Goal: Task Accomplishment & Management: Use online tool/utility

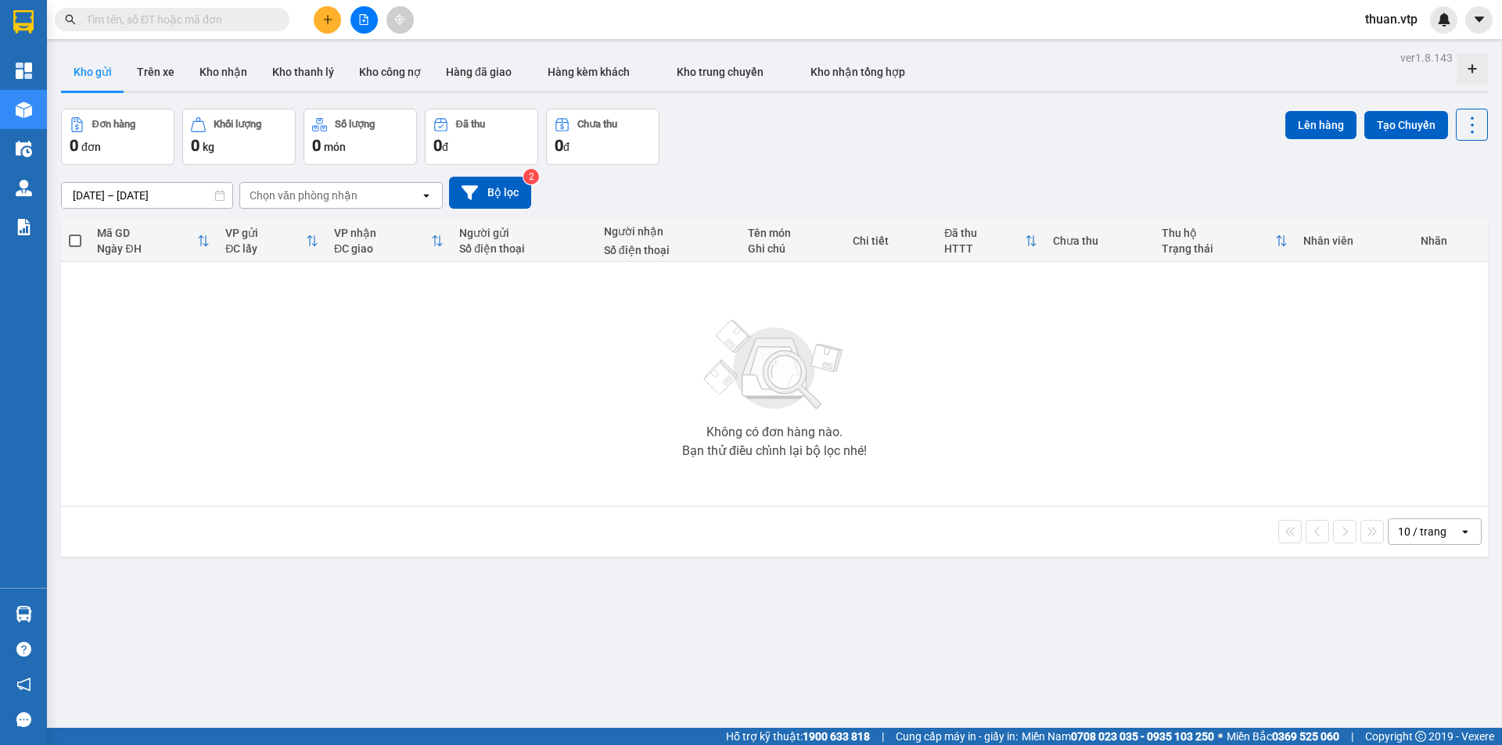
click at [231, 20] on input "text" at bounding box center [178, 19] width 185 height 17
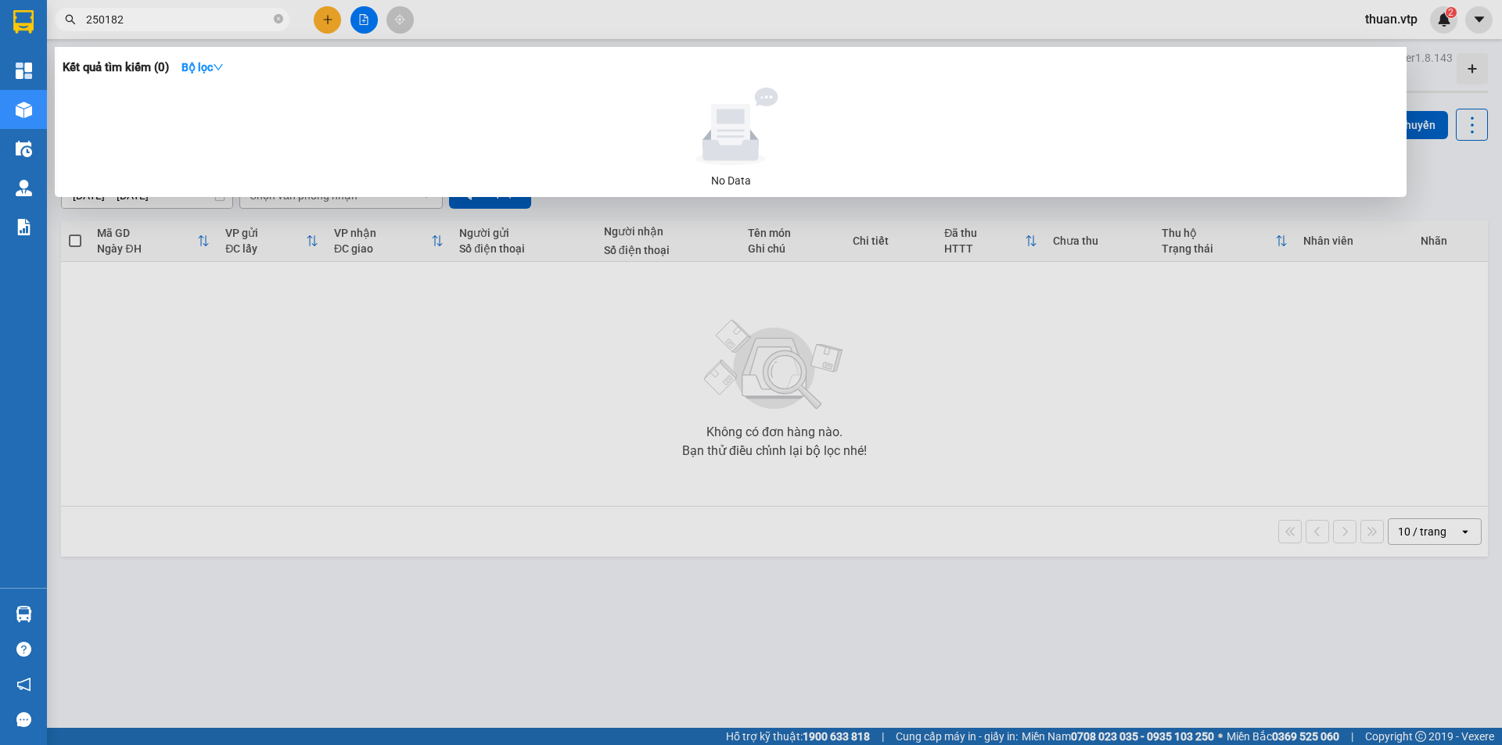
type input "250182"
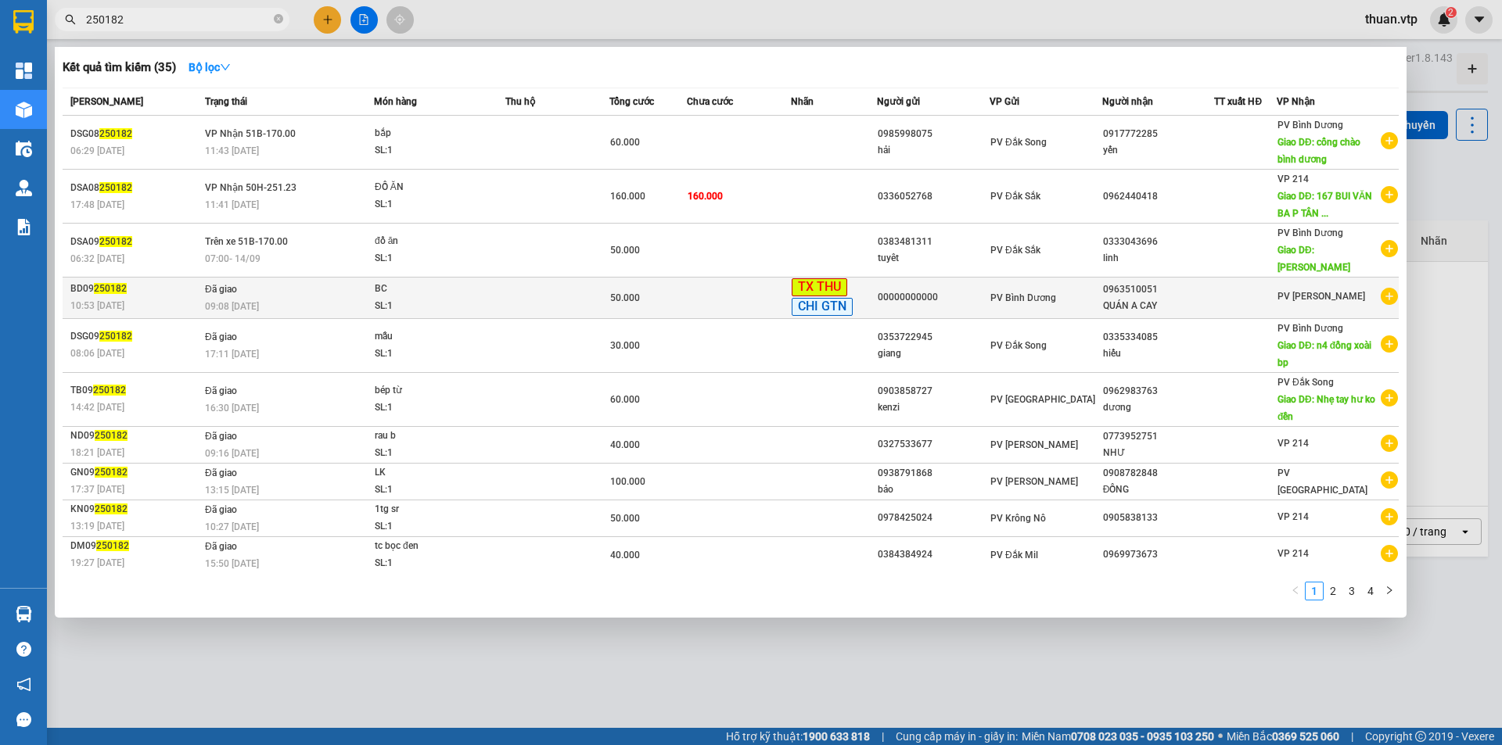
click at [460, 281] on div "BC" at bounding box center [433, 289] width 117 height 17
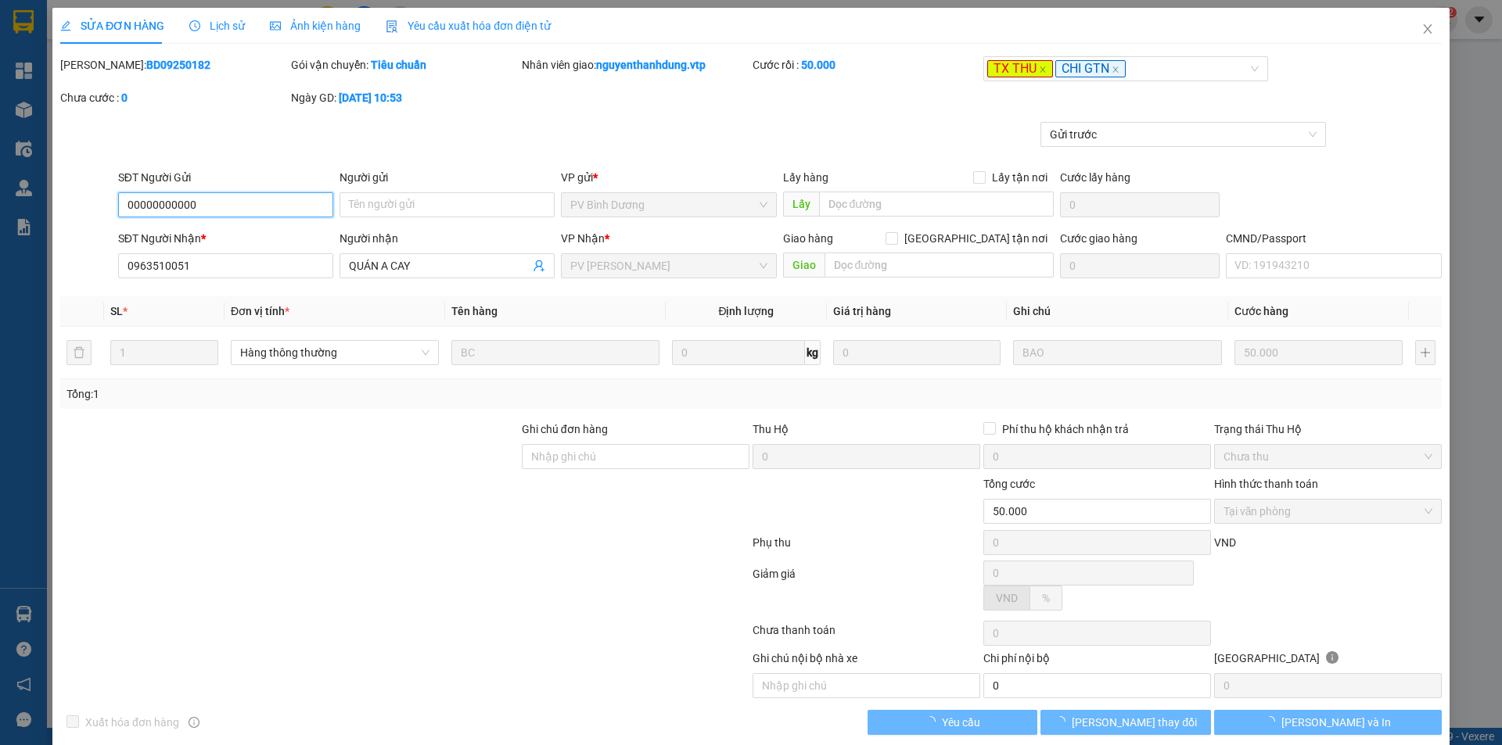
type input "00000000000"
type input "0963510051"
type input "QUÁN A CAY"
type input "50.000"
type input "2.500"
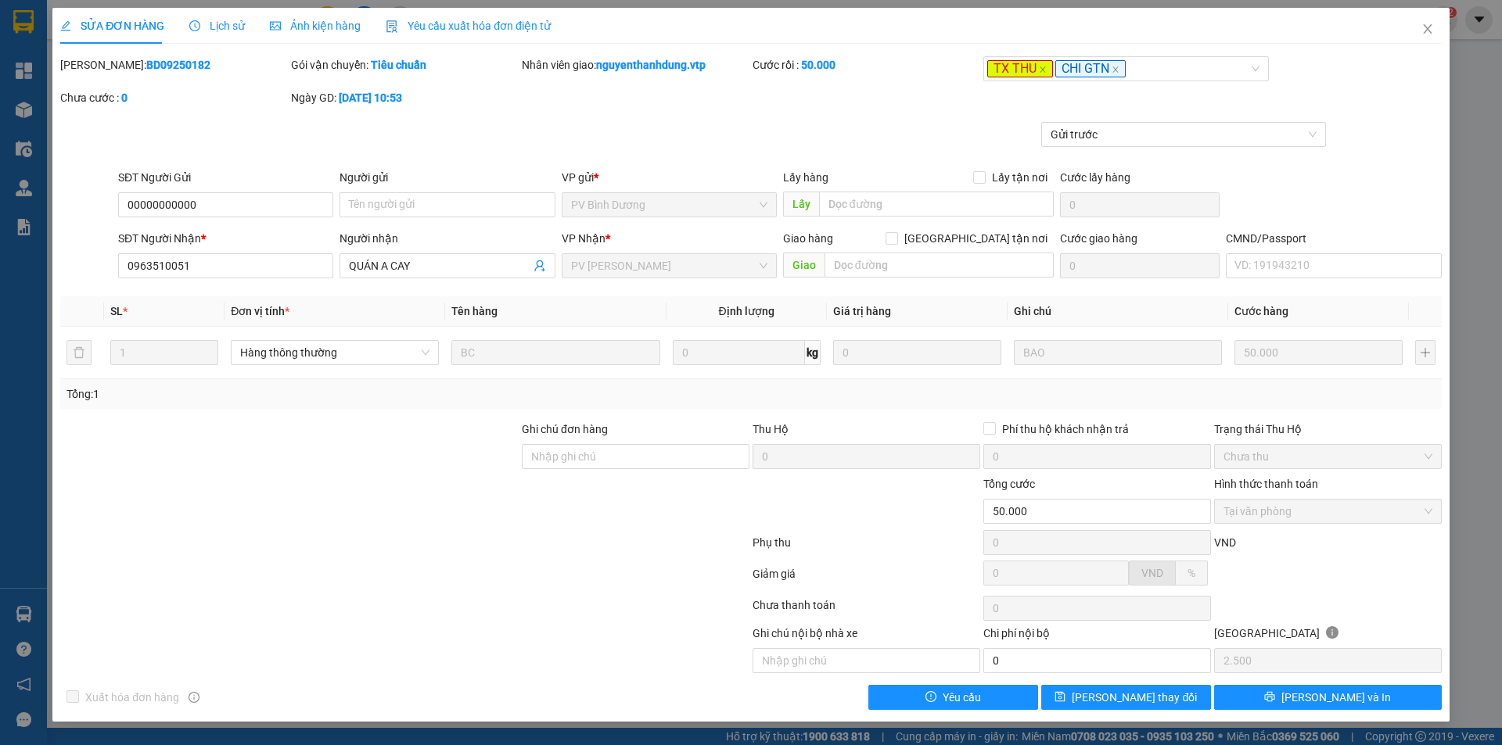
click at [220, 20] on span "Lịch sử" at bounding box center [217, 26] width 56 height 13
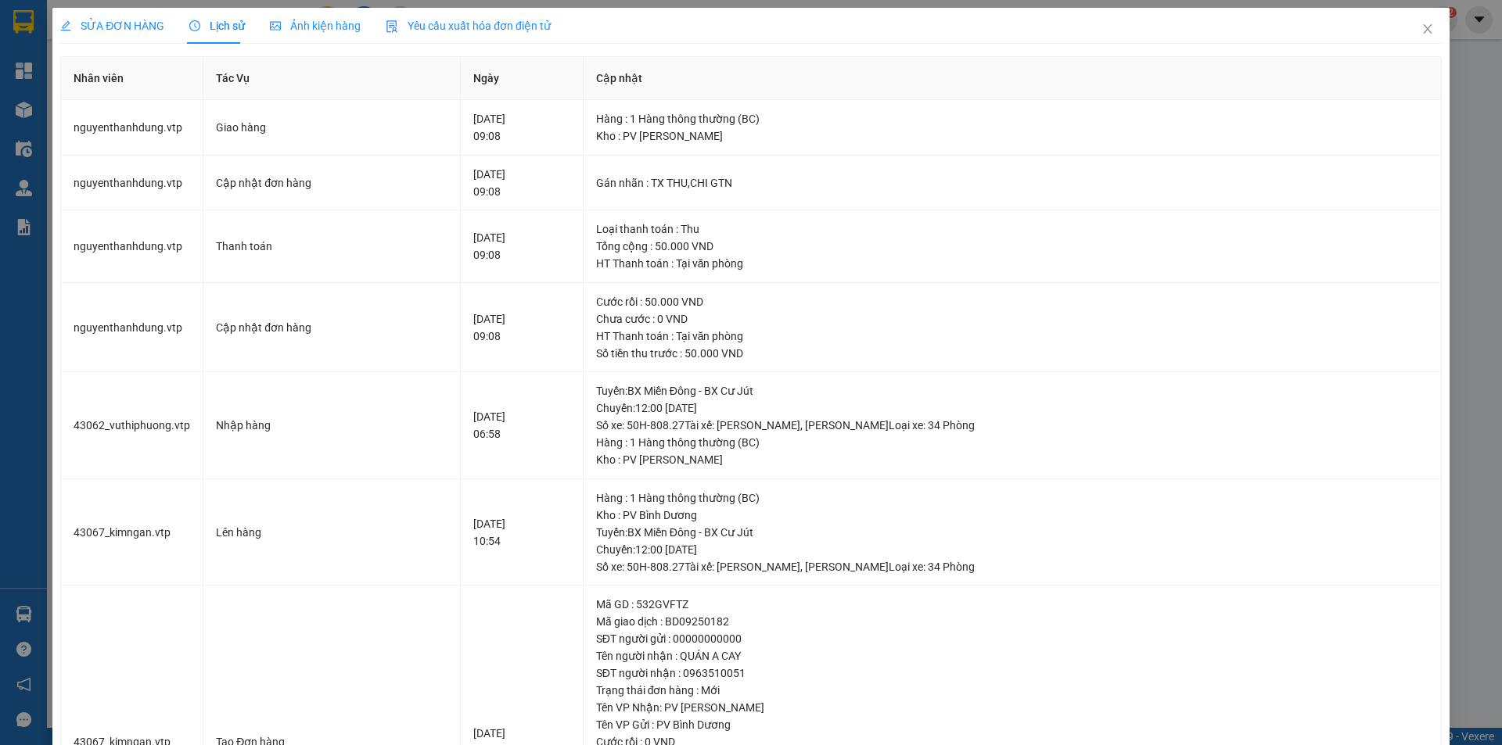
click at [108, 31] on span "SỬA ĐƠN HÀNG" at bounding box center [112, 26] width 104 height 13
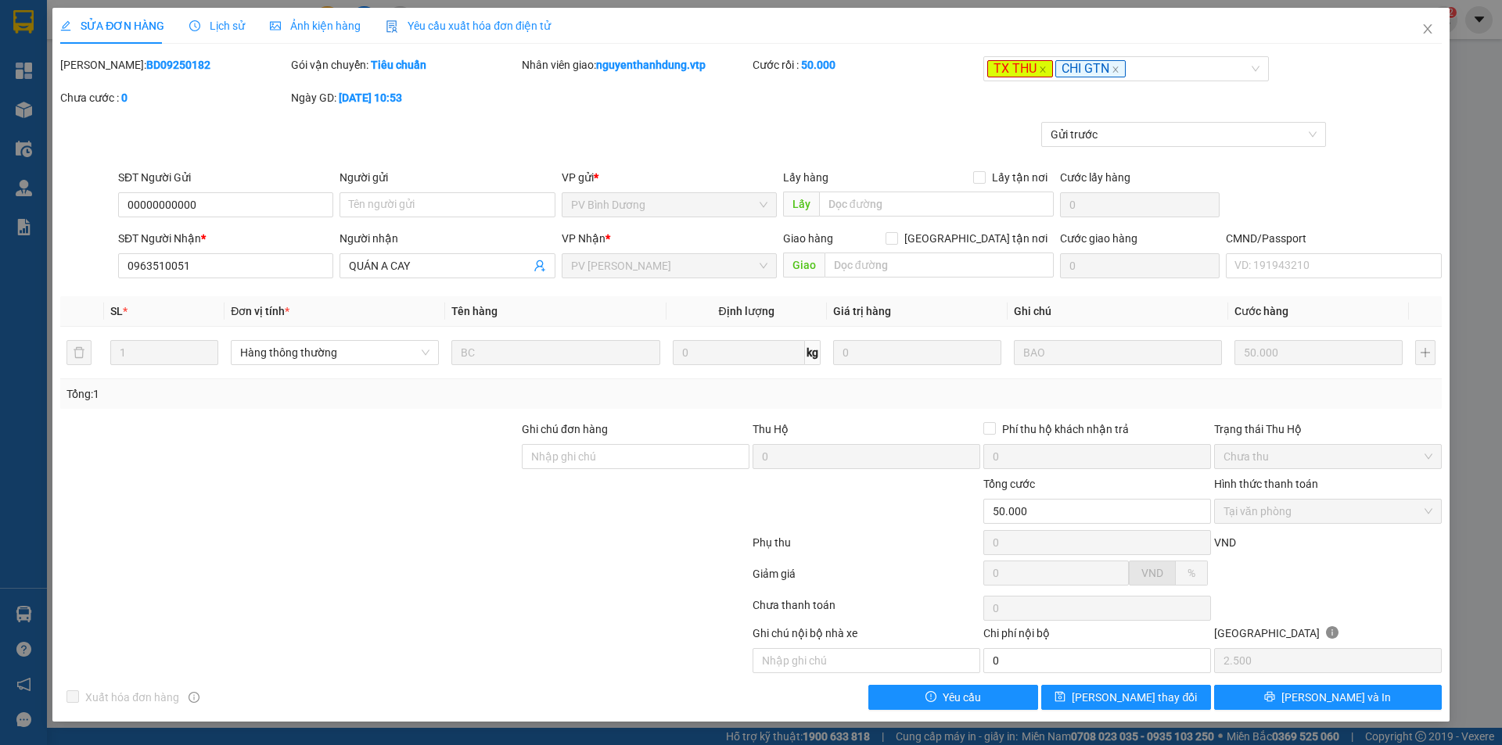
click at [205, 29] on span "Lịch sử" at bounding box center [217, 26] width 56 height 13
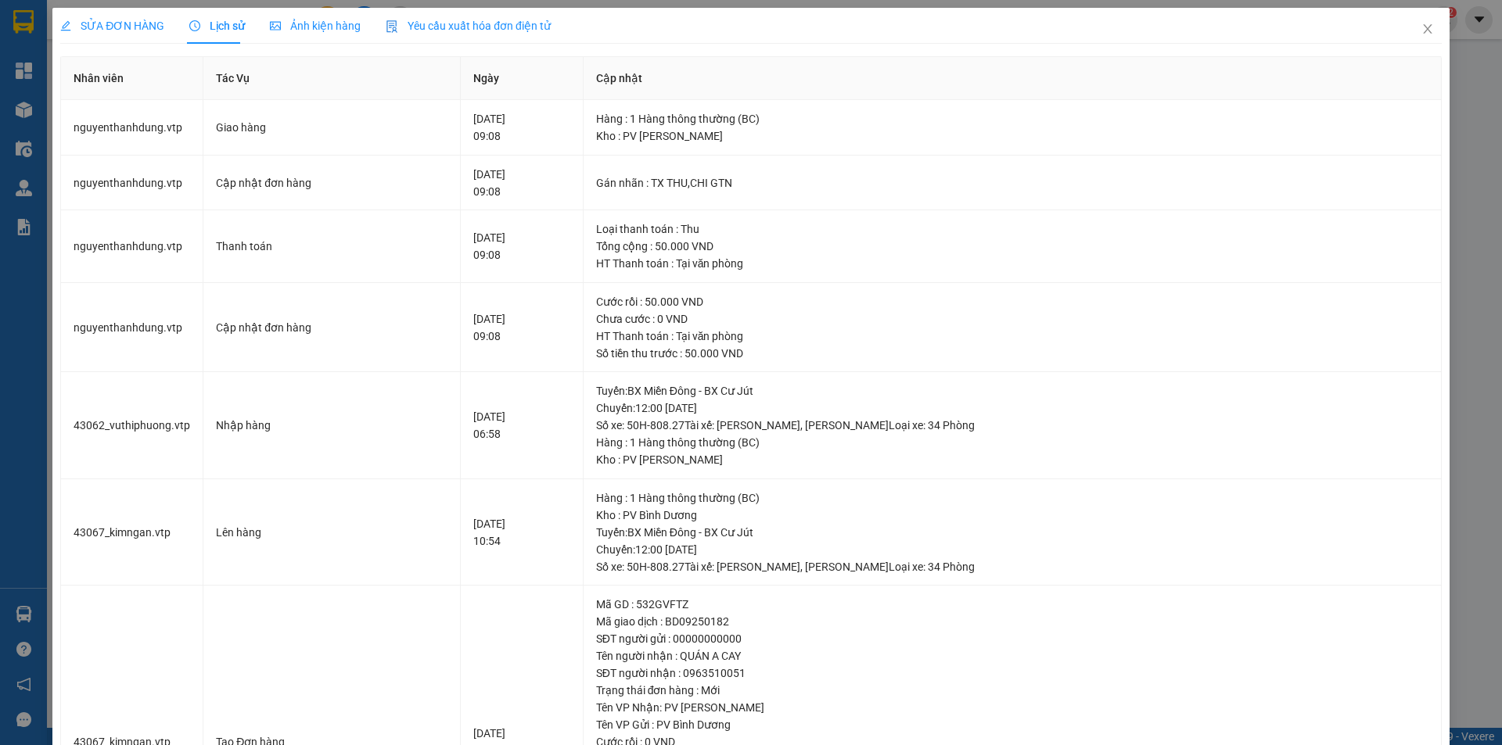
click at [133, 22] on span "SỬA ĐƠN HÀNG" at bounding box center [112, 26] width 104 height 13
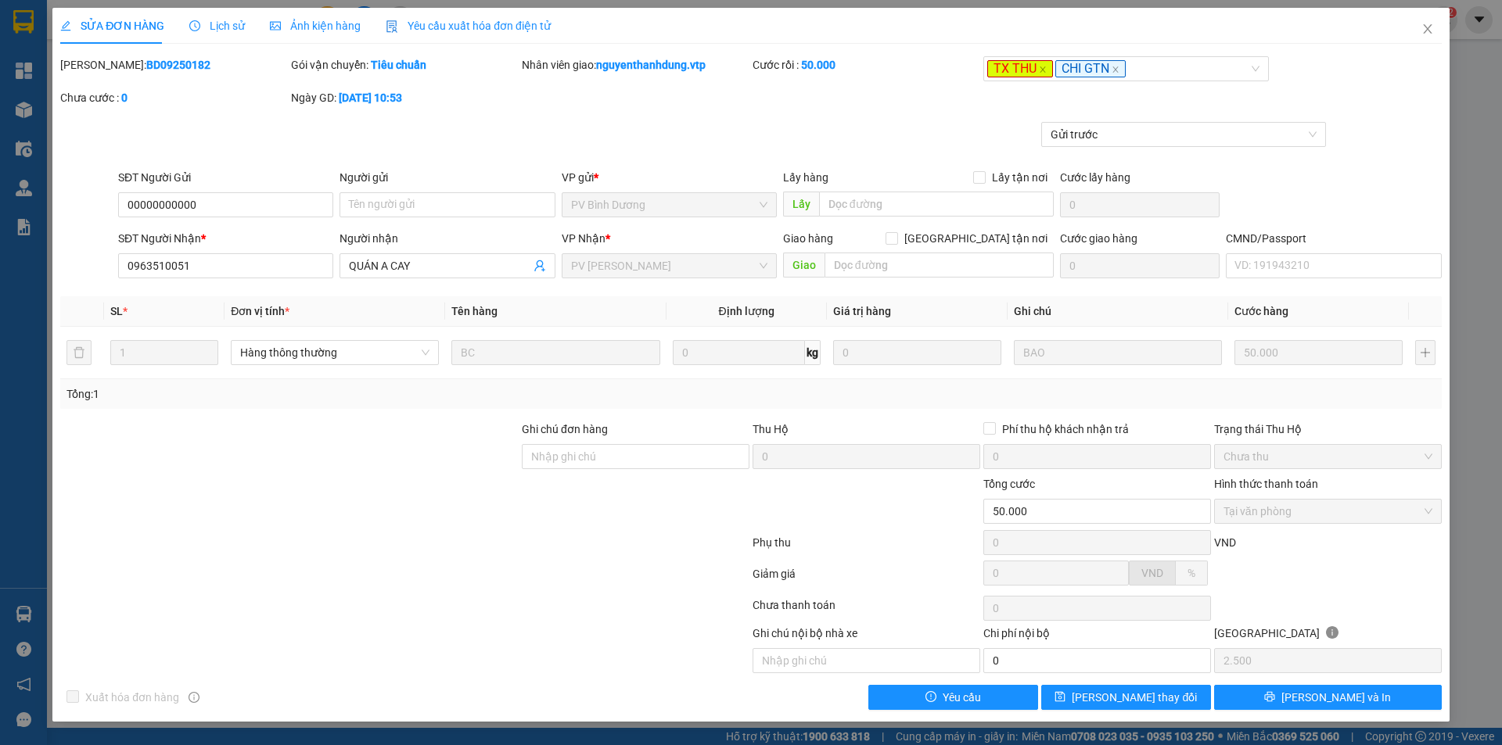
click at [213, 23] on span "Lịch sử" at bounding box center [217, 26] width 56 height 13
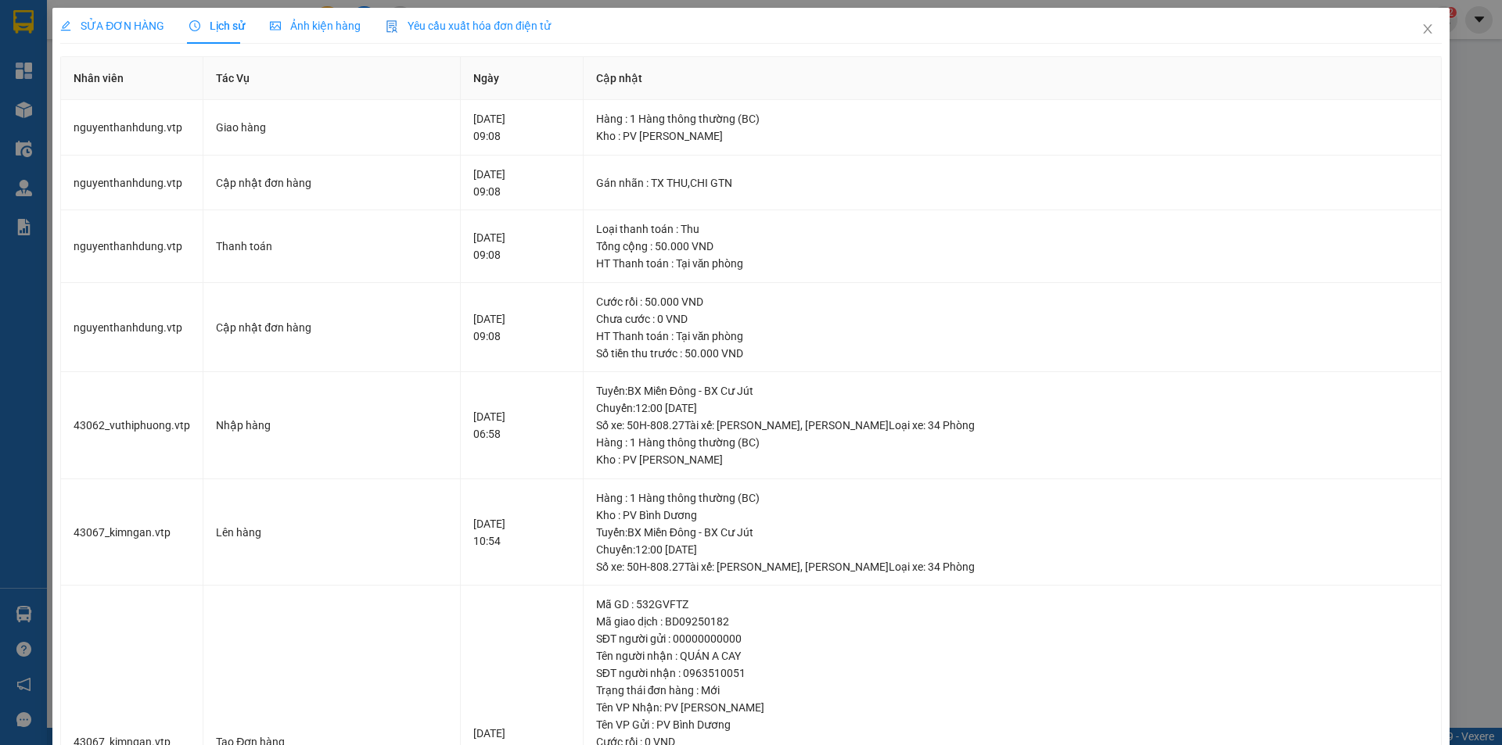
click at [128, 21] on span "SỬA ĐƠN HÀNG" at bounding box center [112, 26] width 104 height 13
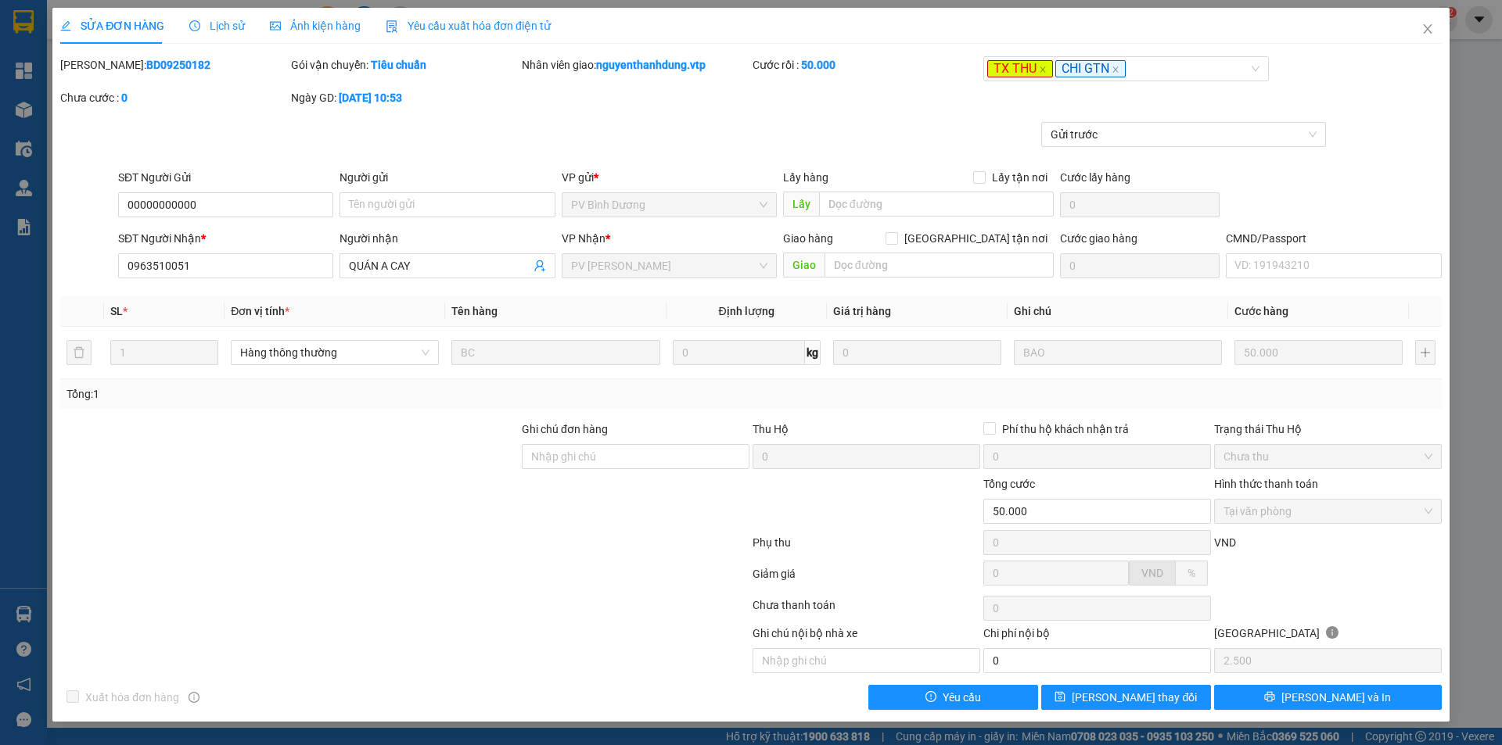
click at [321, 491] on div at bounding box center [289, 502] width 461 height 55
click at [1425, 36] on span "Close" at bounding box center [1427, 30] width 44 height 44
